Goal: Use online tool/utility: Utilize a website feature to perform a specific function

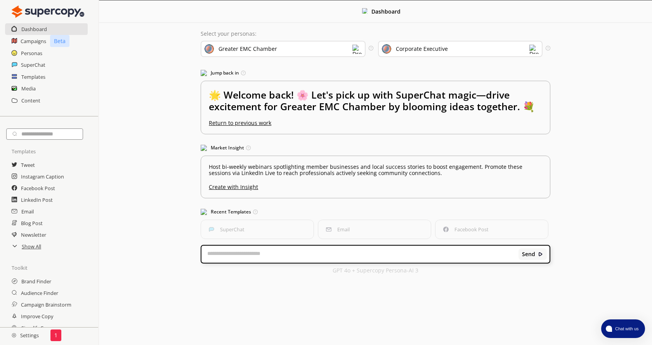
click at [318, 252] on textarea at bounding box center [359, 254] width 317 height 8
click at [410, 50] on div "Corporate Executive" at bounding box center [422, 49] width 52 height 6
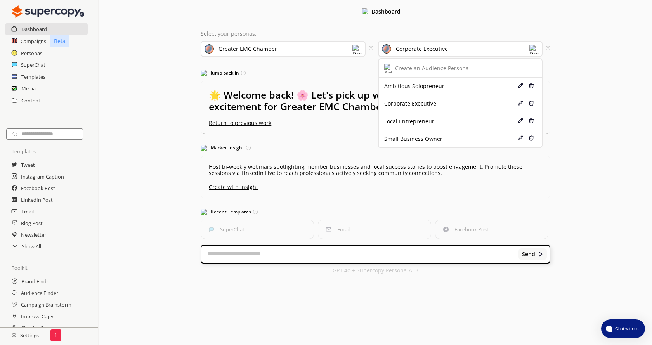
click at [410, 50] on div "Corporate Executive" at bounding box center [422, 49] width 52 height 6
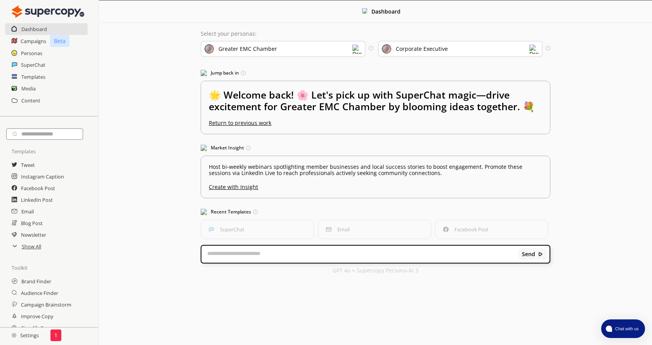
click at [330, 253] on textarea at bounding box center [359, 254] width 317 height 8
type textarea "*"
type textarea "**********"
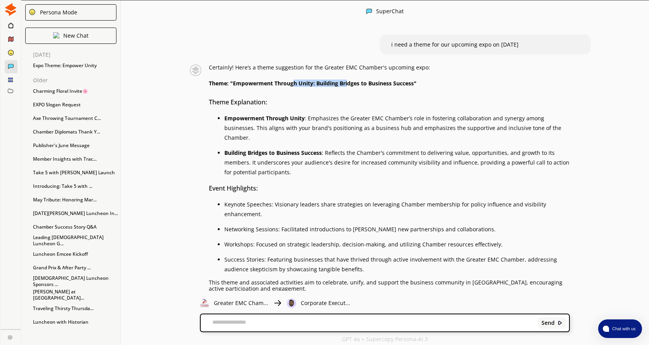
drag, startPoint x: 298, startPoint y: 81, endPoint x: 352, endPoint y: 85, distance: 54.4
click at [352, 85] on strong "Theme: "Empowerment Through Unity: Building Bridges to Business Success"" at bounding box center [313, 83] width 208 height 7
drag, startPoint x: 273, startPoint y: 120, endPoint x: 241, endPoint y: 120, distance: 31.4
click at [241, 120] on strong "Empowerment Through Unity" at bounding box center [264, 117] width 80 height 7
drag, startPoint x: 261, startPoint y: 66, endPoint x: 307, endPoint y: 70, distance: 46.3
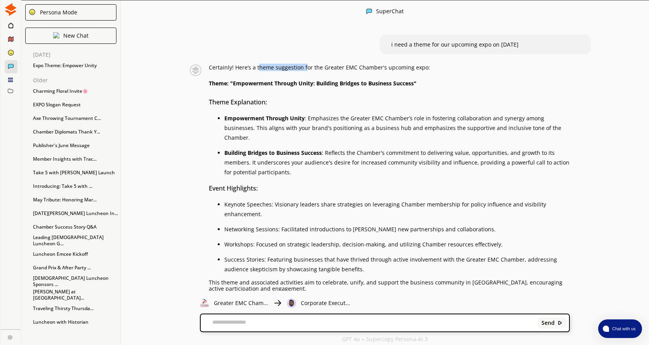
click at [307, 70] on p "Certainly! Here’s a theme suggestion for the Greater EMC Chamber's upcoming exp…" at bounding box center [389, 67] width 361 height 6
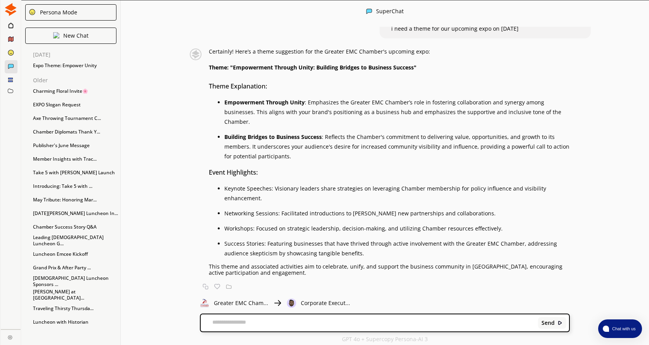
click at [276, 323] on textarea at bounding box center [368, 323] width 334 height 8
type textarea "**********"
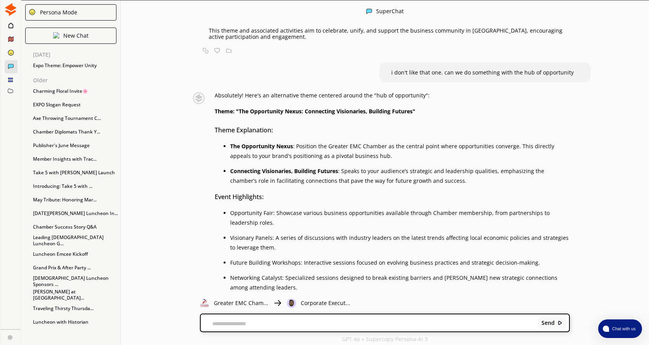
scroll to position [256, 0]
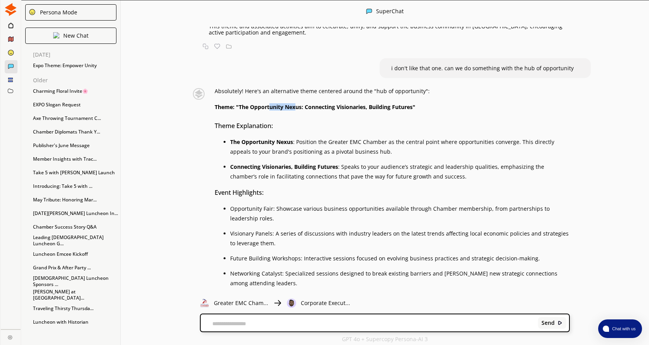
drag, startPoint x: 298, startPoint y: 108, endPoint x: 272, endPoint y: 106, distance: 26.4
click at [272, 106] on strong "Theme: "The Opportunity Nexus: Connecting Visionaries, Building Futures"" at bounding box center [315, 106] width 201 height 7
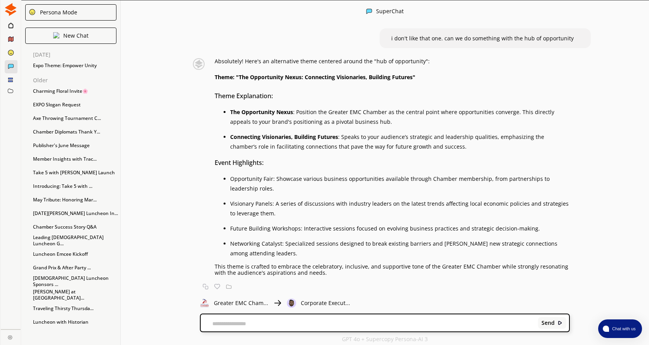
click at [360, 325] on textarea at bounding box center [368, 323] width 334 height 6
type textarea "**********"
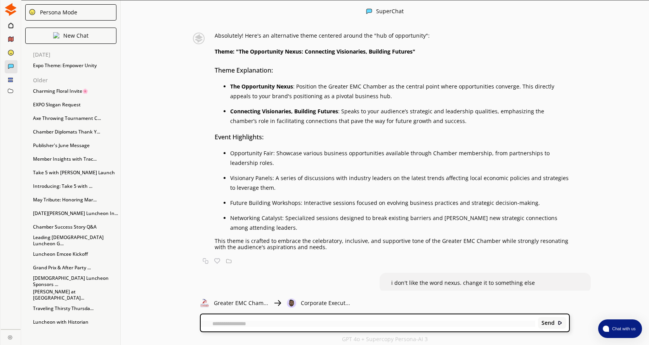
scroll to position [332, 0]
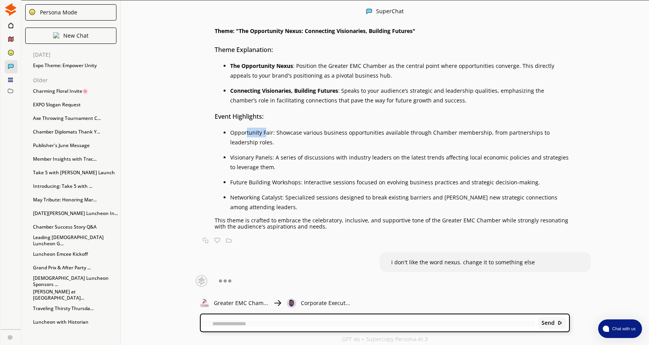
drag, startPoint x: 268, startPoint y: 131, endPoint x: 249, endPoint y: 135, distance: 19.5
click at [249, 135] on li "Opportunity Fair: Showcase various business opportunities available through Cha…" at bounding box center [399, 137] width 339 height 19
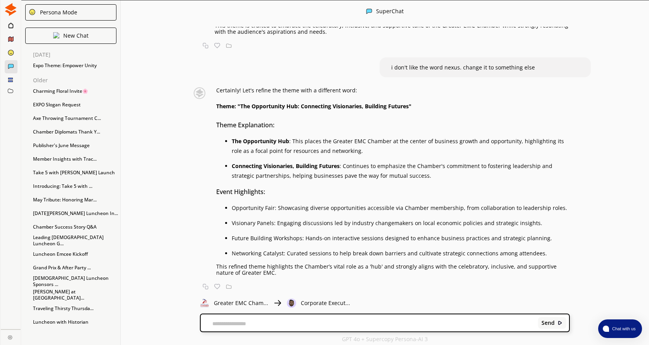
scroll to position [0, 0]
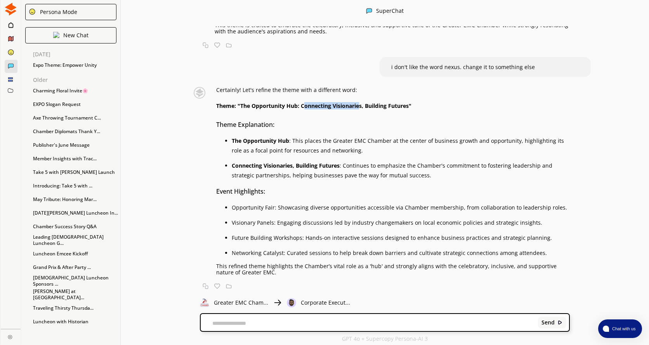
drag, startPoint x: 306, startPoint y: 106, endPoint x: 364, endPoint y: 104, distance: 57.8
click at [364, 104] on strong "Theme: "The Opportunity Hub: Connecting Visionaries, Building Futures"" at bounding box center [313, 105] width 195 height 7
click at [272, 324] on textarea at bounding box center [368, 323] width 334 height 6
type textarea "**********"
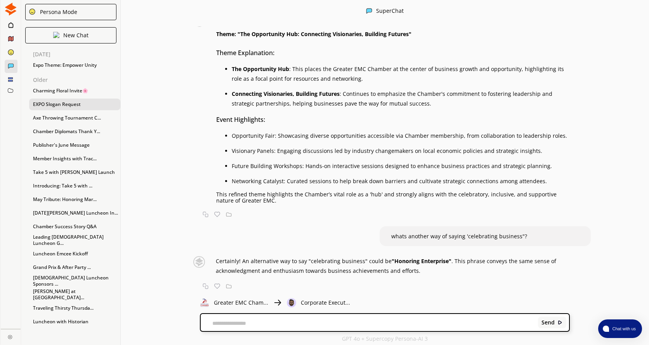
click at [77, 109] on div "EXPO Slogan Request" at bounding box center [74, 105] width 91 height 12
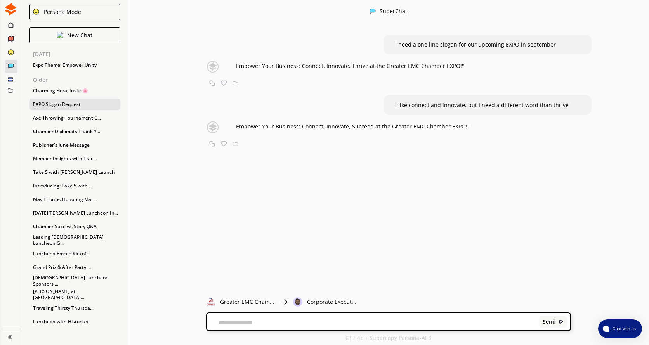
scroll to position [0, 0]
click at [313, 323] on textarea at bounding box center [371, 322] width 329 height 6
